Goal: Transaction & Acquisition: Purchase product/service

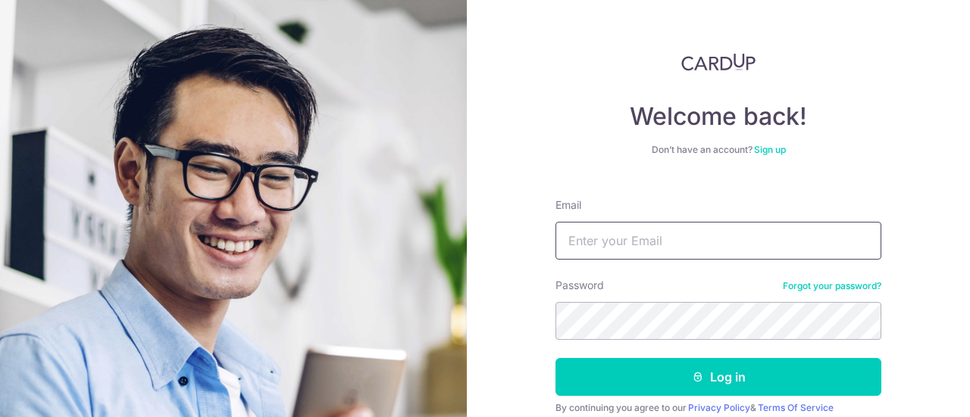
type input "[EMAIL_ADDRESS][DOMAIN_NAME]"
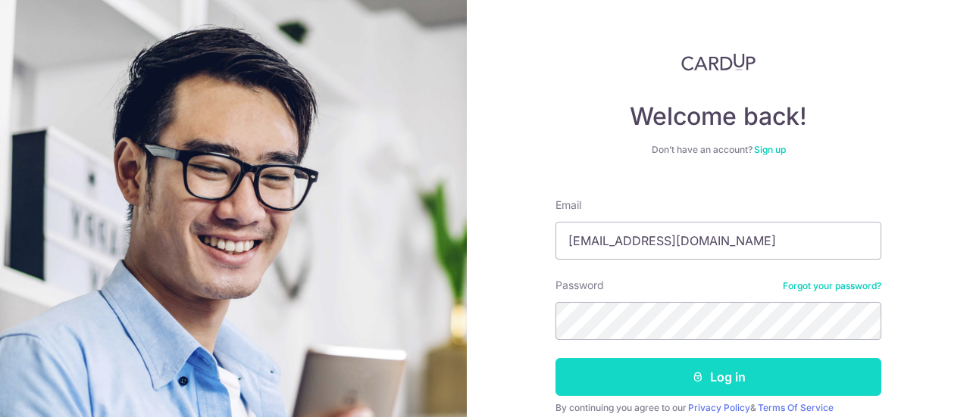
click at [703, 378] on button "Log in" at bounding box center [718, 377] width 326 height 38
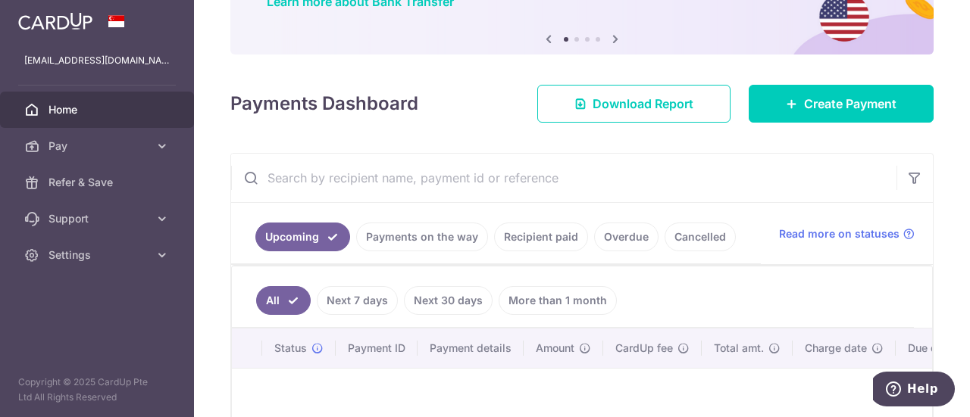
scroll to position [151, 0]
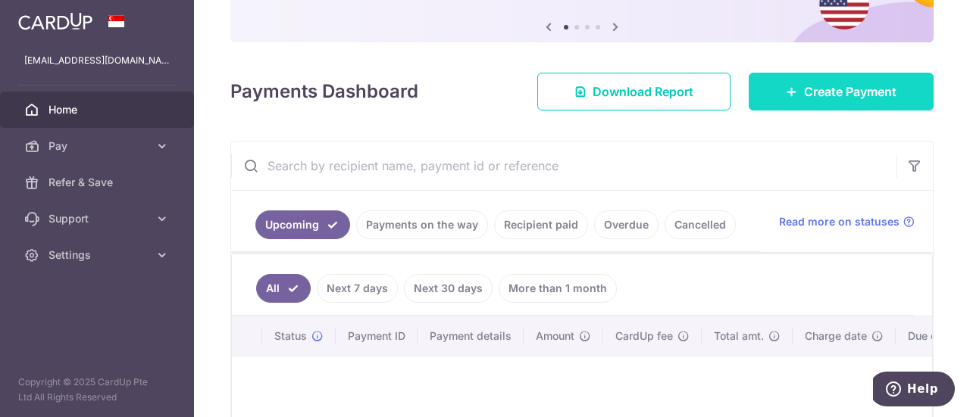
click at [791, 89] on link "Create Payment" at bounding box center [840, 92] width 185 height 38
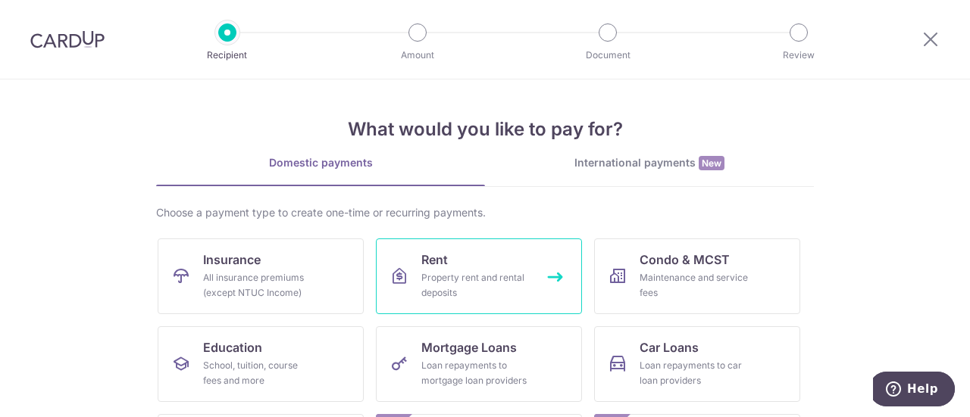
scroll to position [76, 0]
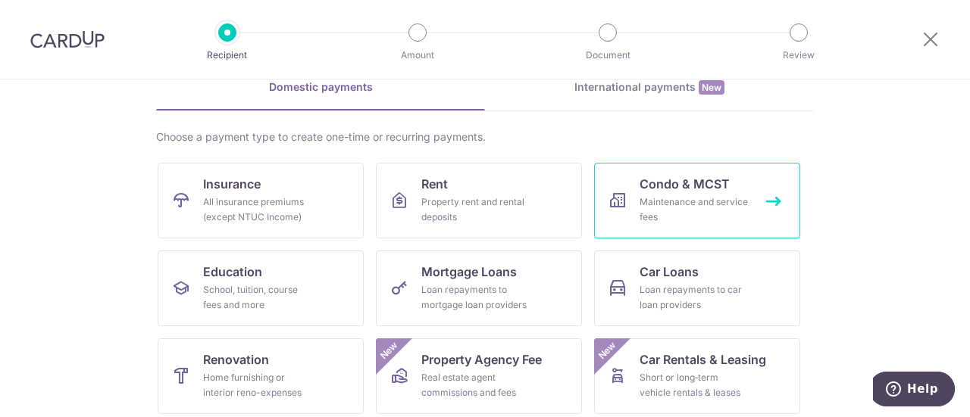
click at [682, 193] on link "Condo & MCST Maintenance and service fees" at bounding box center [697, 201] width 206 height 76
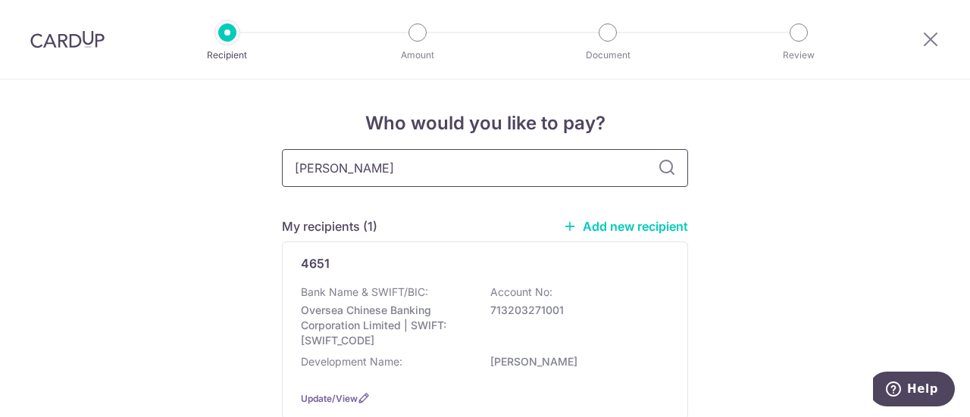
type input "eon shenton"
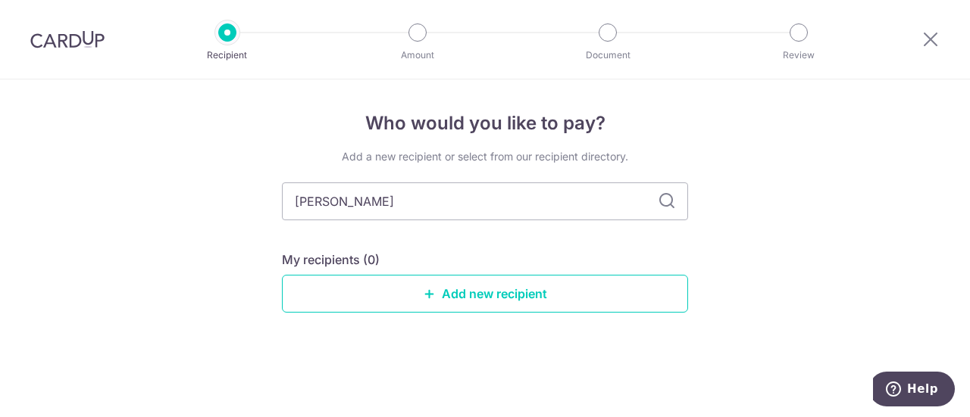
type input "eon shento"
type input "eon"
click at [401, 245] on div "Add a new recipient or select from our recipient directory. eon My recipients (…" at bounding box center [485, 243] width 406 height 188
click at [371, 201] on input "eon" at bounding box center [485, 202] width 406 height 38
type input "eon shenton"
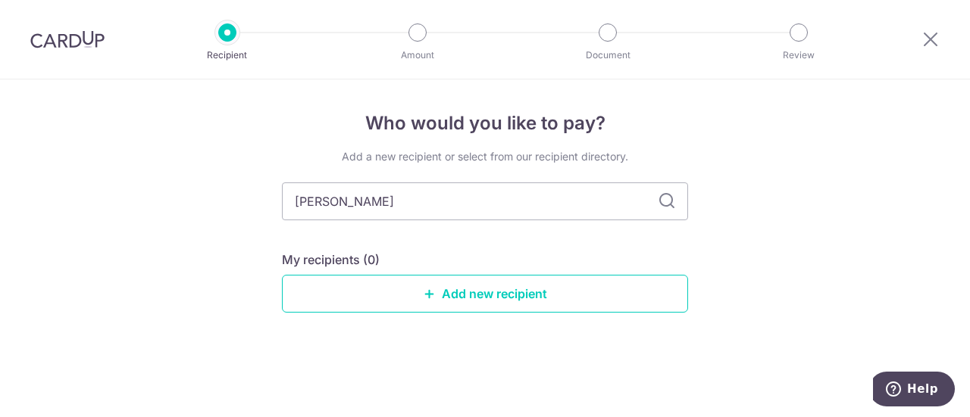
click at [661, 206] on icon at bounding box center [666, 201] width 18 height 18
click at [414, 198] on input "eon shenton" at bounding box center [485, 202] width 406 height 38
type input "e"
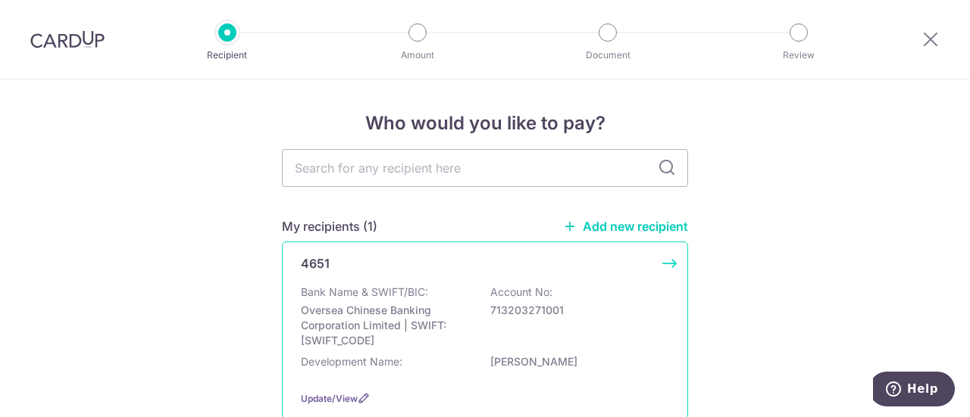
click at [403, 313] on p "Oversea Chinese Banking Corporation Limited | SWIFT: OCBCSGSGXXX" at bounding box center [386, 325] width 170 height 45
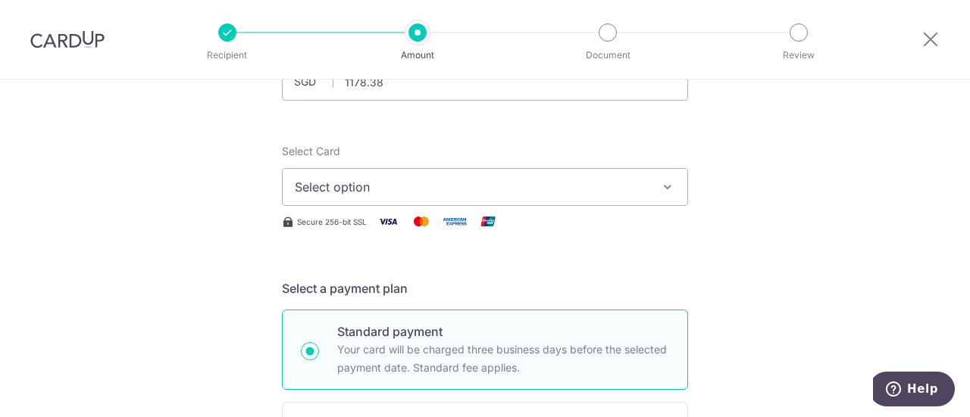
scroll to position [151, 0]
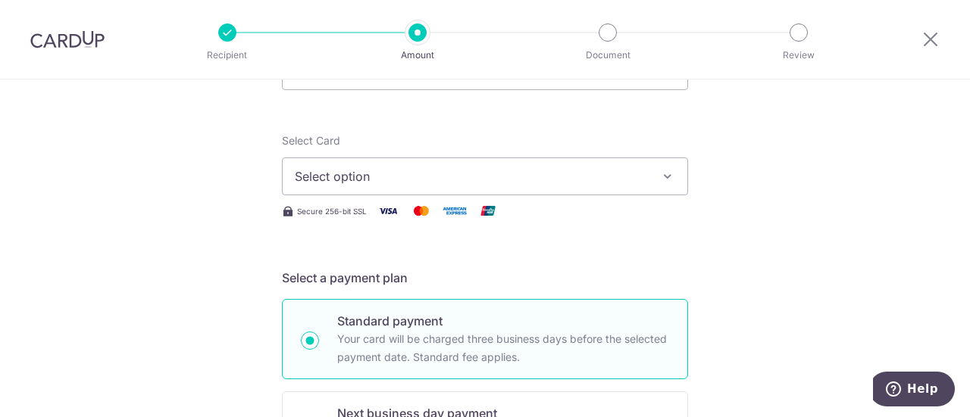
type input "1,178.38"
click at [480, 180] on span "Select option" at bounding box center [471, 176] width 353 height 18
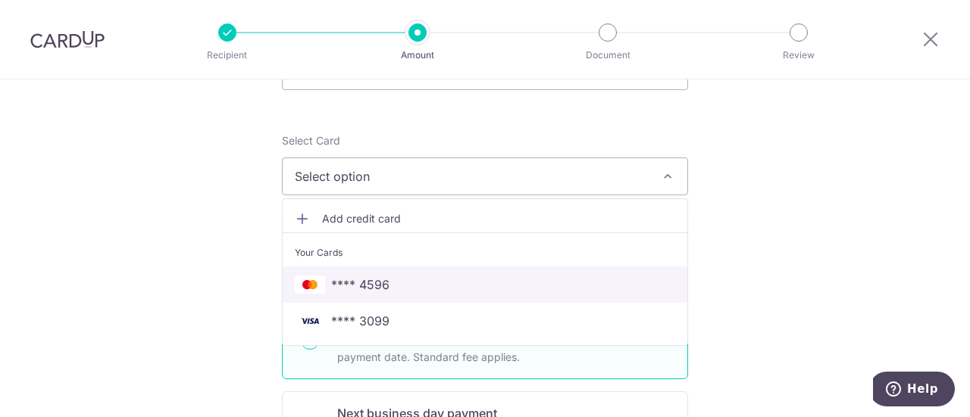
click at [462, 288] on span "**** 4596" at bounding box center [485, 285] width 380 height 18
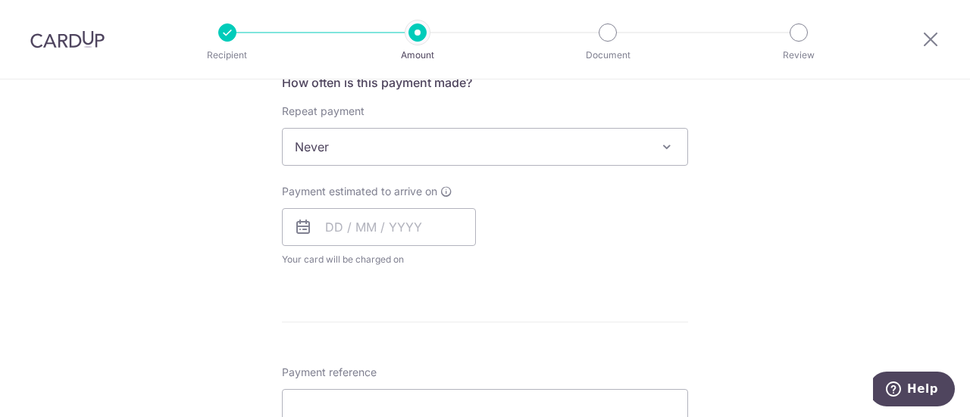
scroll to position [606, 0]
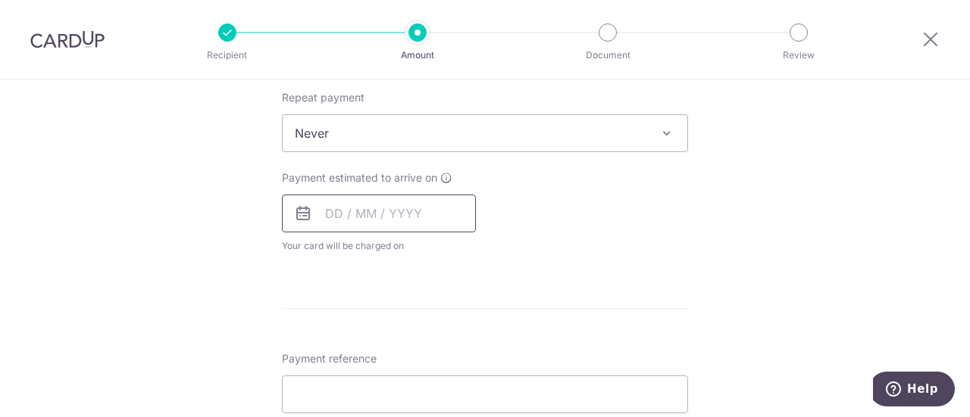
click at [347, 210] on input "text" at bounding box center [379, 214] width 194 height 38
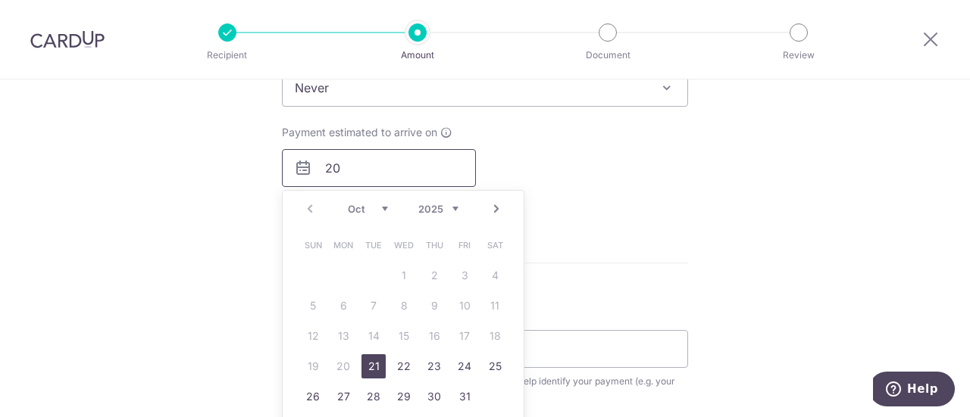
scroll to position [682, 0]
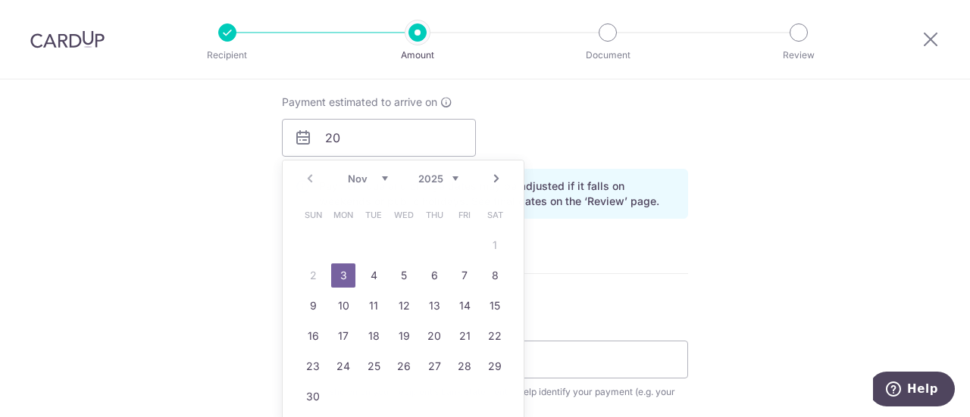
click at [701, 306] on div "Tell us more about your payment Enter payment amount SGD 1,178.38 1178.38 Selec…" at bounding box center [485, 103] width 970 height 1411
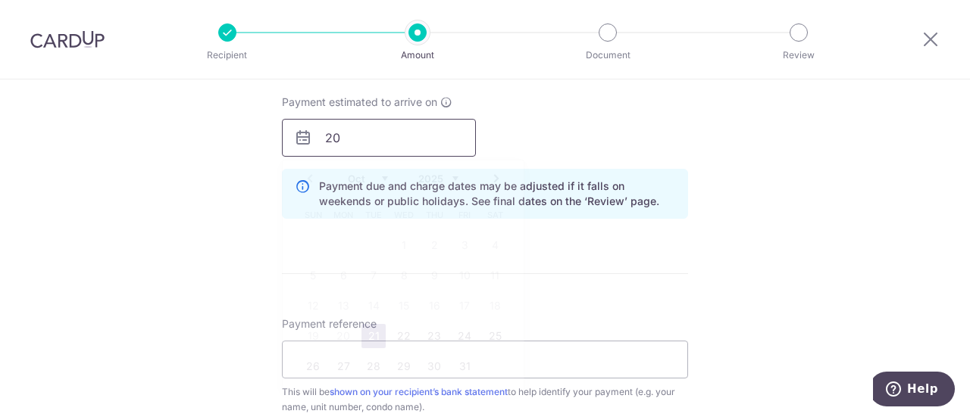
click at [376, 144] on input "20" at bounding box center [379, 138] width 194 height 38
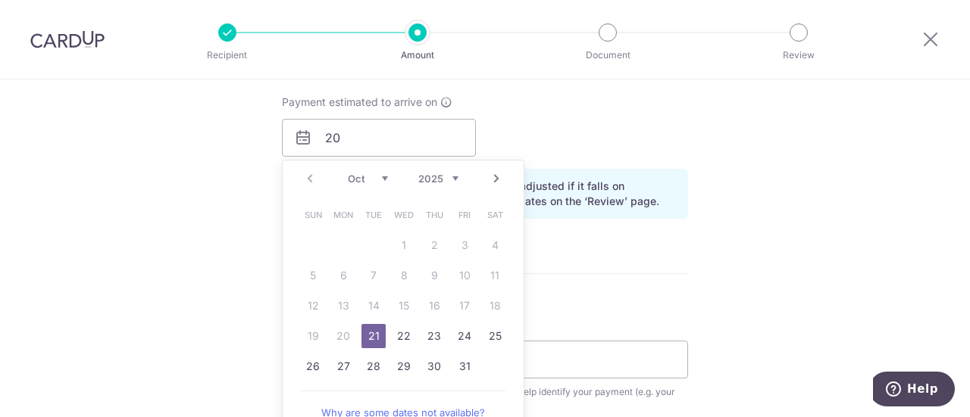
click at [365, 327] on link "21" at bounding box center [373, 336] width 24 height 24
type input "21/10/2025"
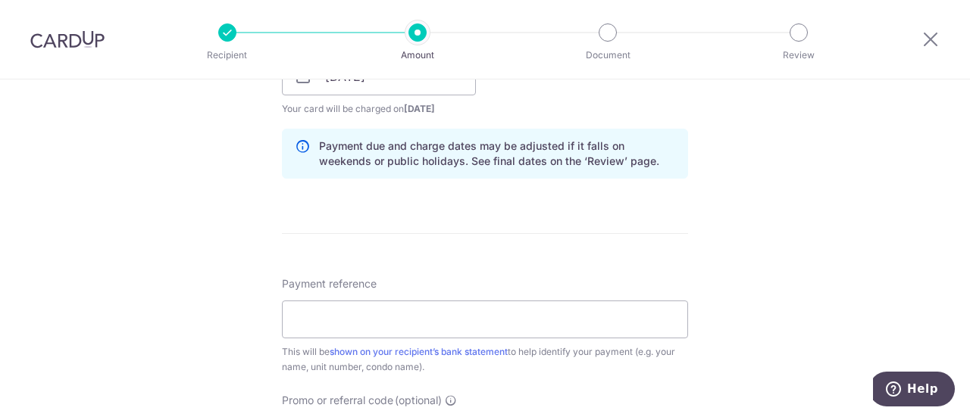
scroll to position [757, 0]
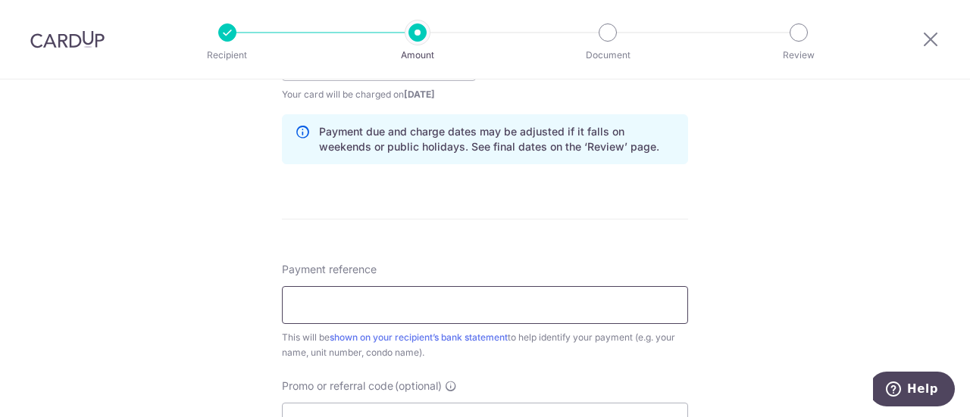
click at [390, 304] on input "Payment reference" at bounding box center [485, 305] width 406 height 38
type input "1"
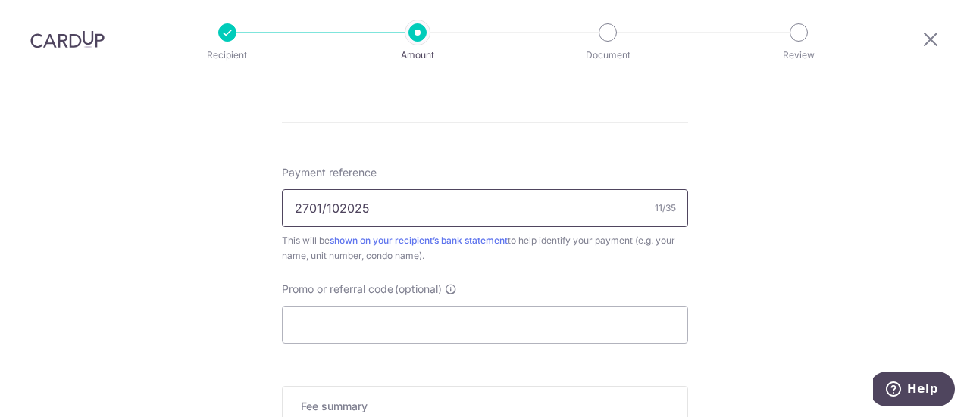
scroll to position [909, 0]
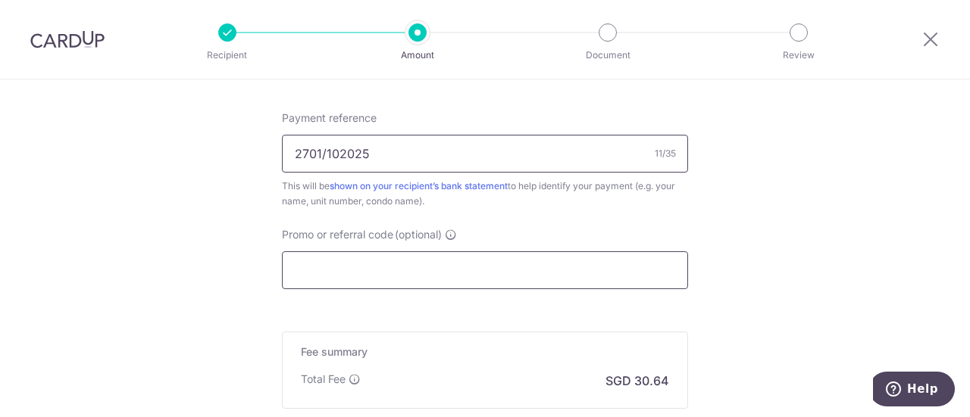
type input "2701/102025"
click at [482, 273] on input "Promo or referral code (optional)" at bounding box center [485, 270] width 406 height 38
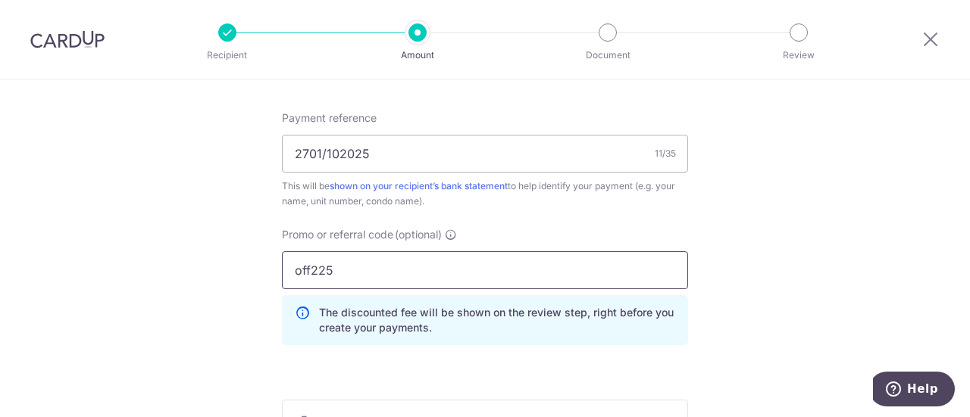
type input "off225"
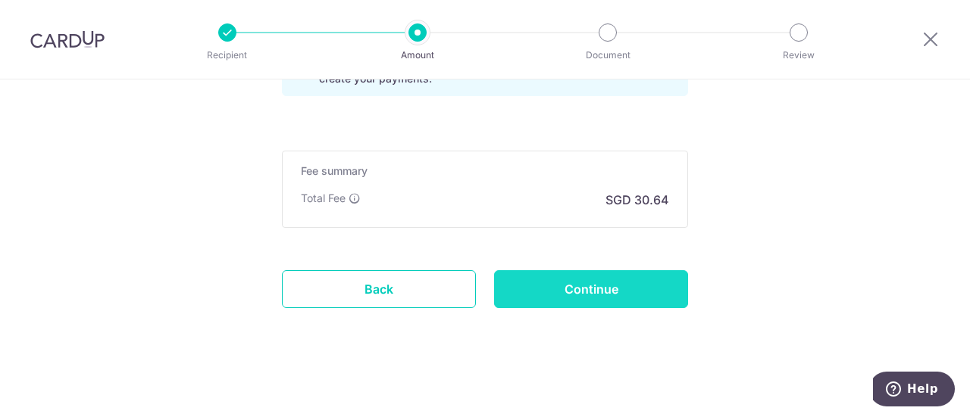
click at [582, 281] on input "Continue" at bounding box center [591, 289] width 194 height 38
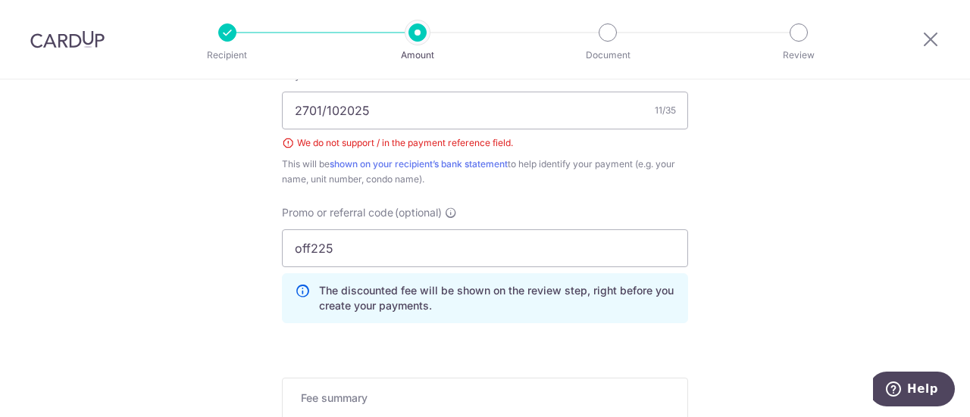
scroll to position [930, 0]
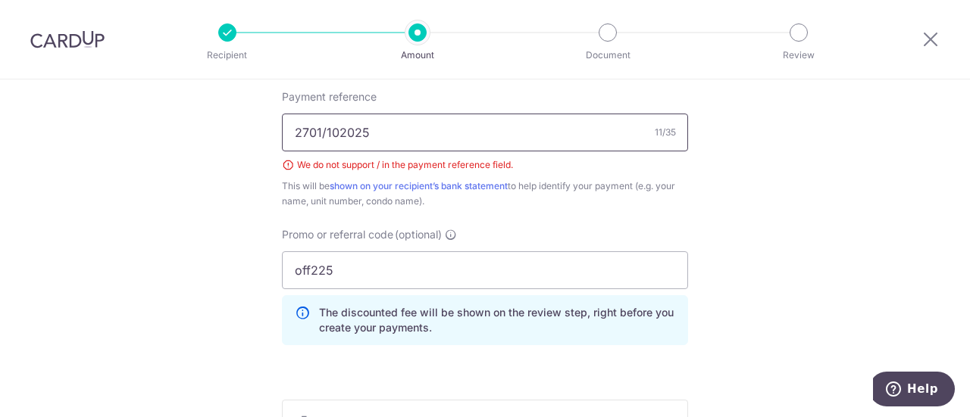
click at [483, 134] on input "2701/102025" at bounding box center [485, 133] width 406 height 38
type input "2"
click at [483, 124] on input "Payment reference" at bounding box center [485, 133] width 406 height 38
click at [477, 126] on input "Payment reference" at bounding box center [485, 133] width 406 height 38
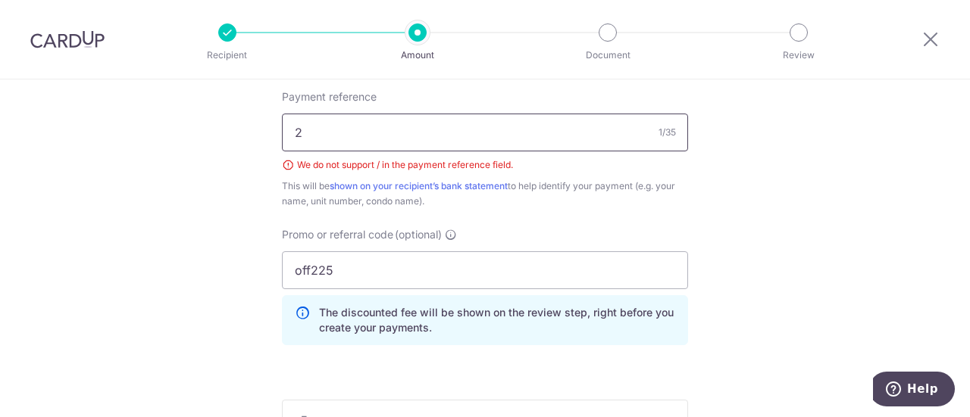
drag, startPoint x: 351, startPoint y: 125, endPoint x: 383, endPoint y: 136, distance: 33.8
click at [358, 134] on input "2" at bounding box center [485, 133] width 406 height 38
click at [411, 139] on input "2" at bounding box center [485, 133] width 406 height 38
click at [414, 134] on input "2" at bounding box center [485, 133] width 406 height 38
click at [393, 139] on input "2701/102025" at bounding box center [485, 133] width 406 height 38
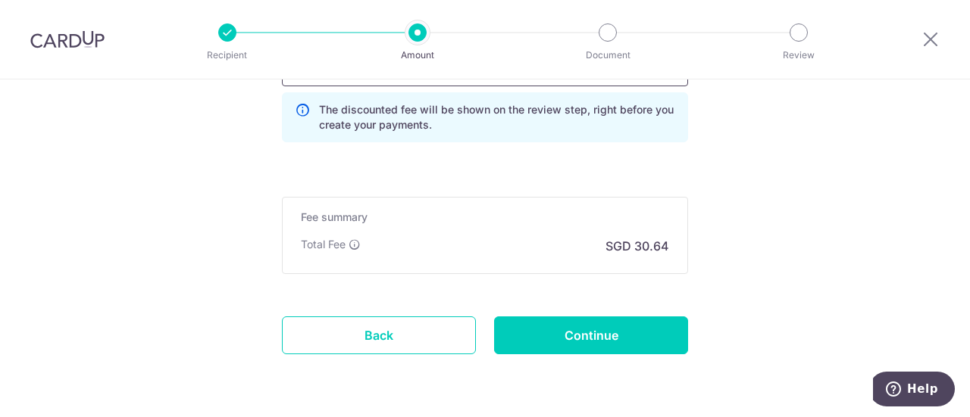
scroll to position [1157, 0]
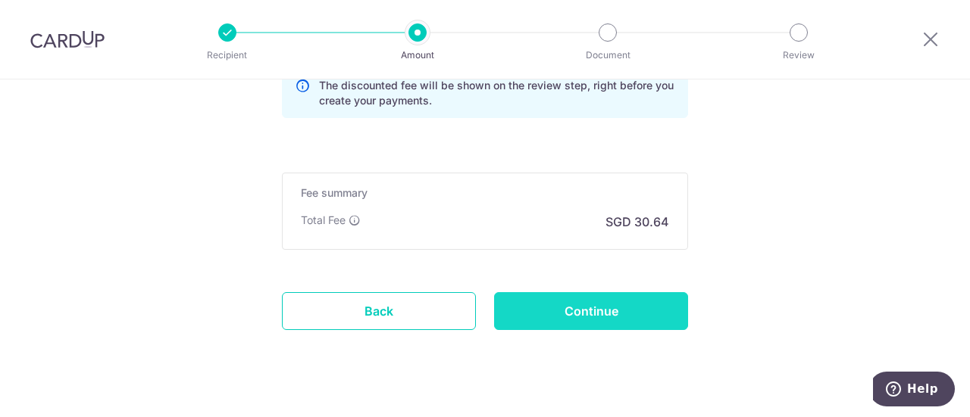
type input "2701 - 102025"
click at [601, 301] on input "Continue" at bounding box center [591, 311] width 194 height 38
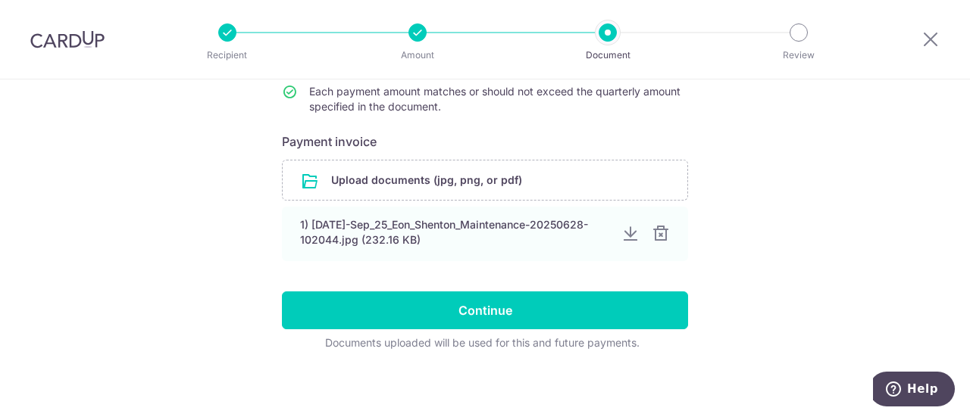
scroll to position [242, 0]
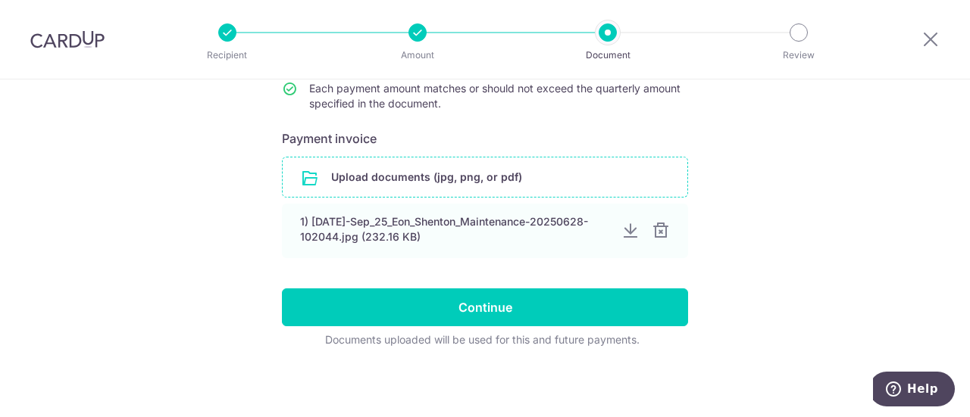
click at [430, 176] on input "file" at bounding box center [485, 177] width 404 height 39
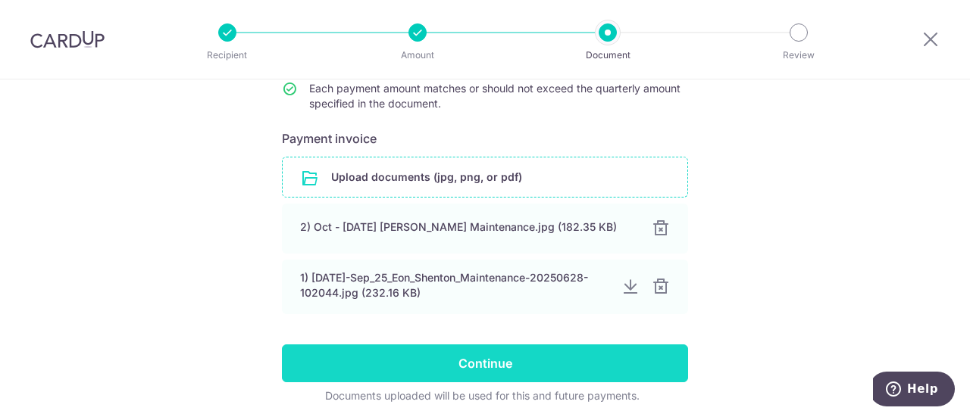
click at [658, 289] on div at bounding box center [660, 287] width 18 height 18
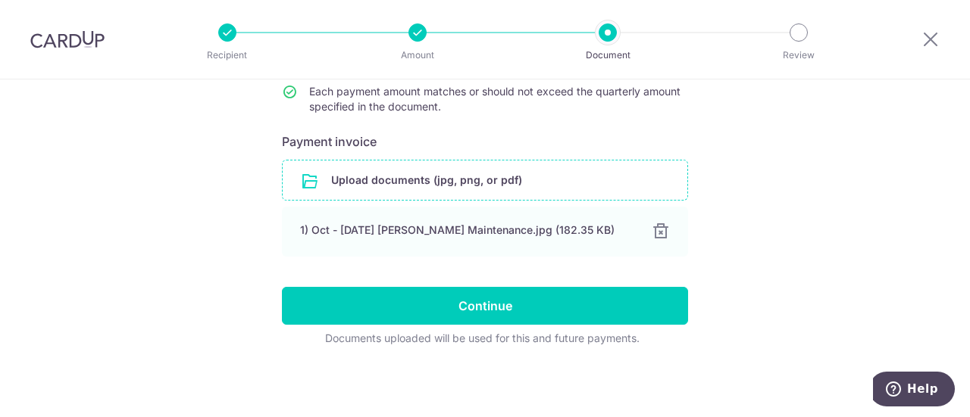
scroll to position [238, 0]
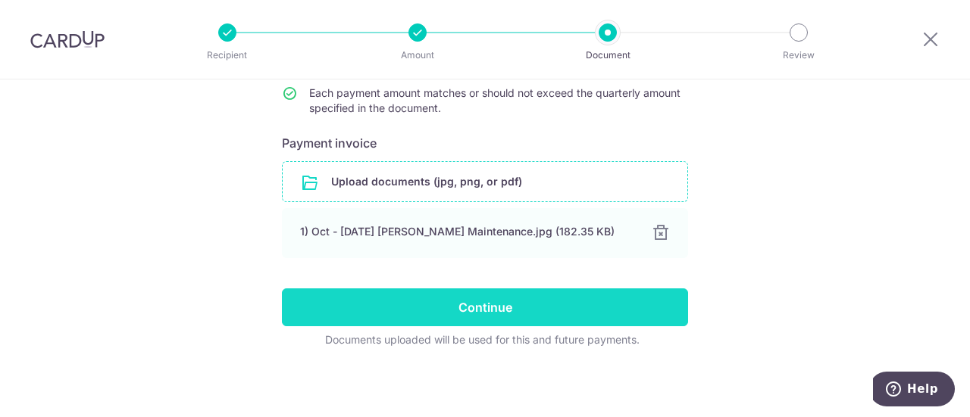
click at [508, 304] on input "Continue" at bounding box center [485, 308] width 406 height 38
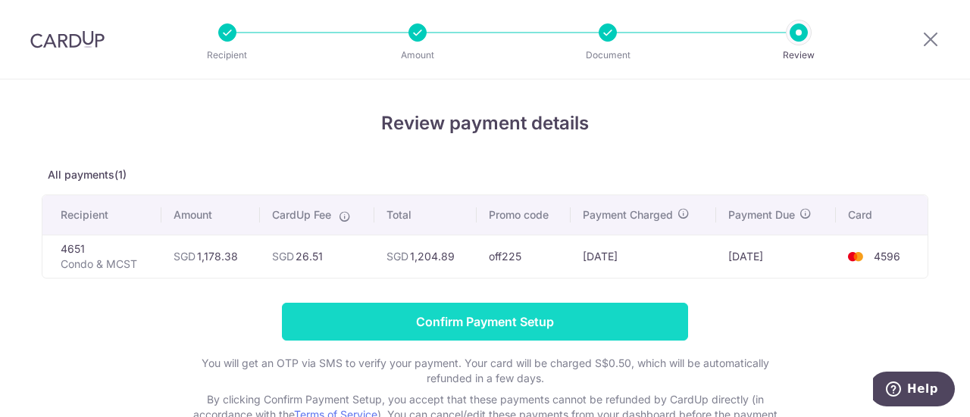
click at [561, 322] on input "Confirm Payment Setup" at bounding box center [485, 322] width 406 height 38
